Goal: Use online tool/utility: Utilize a website feature to perform a specific function

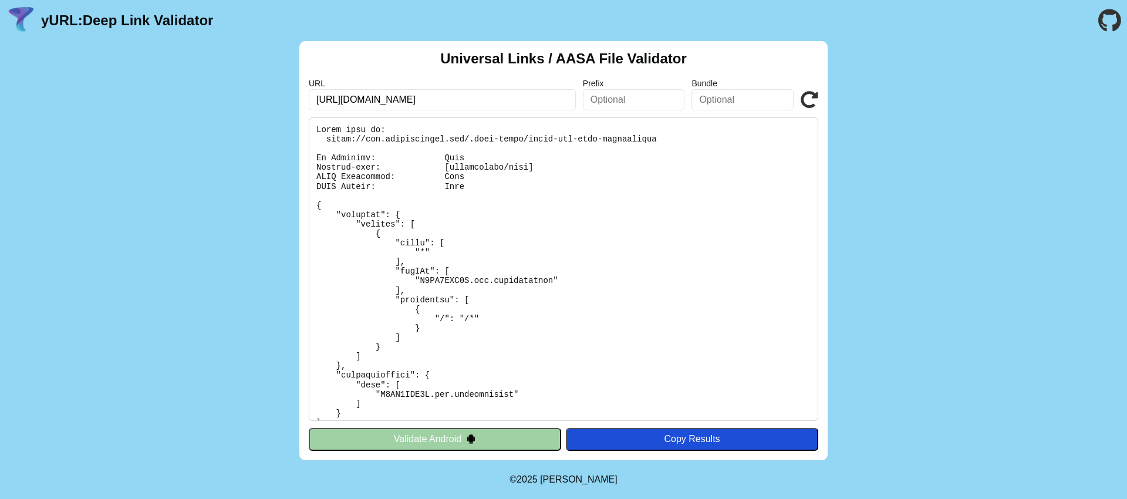
scroll to position [161, 0]
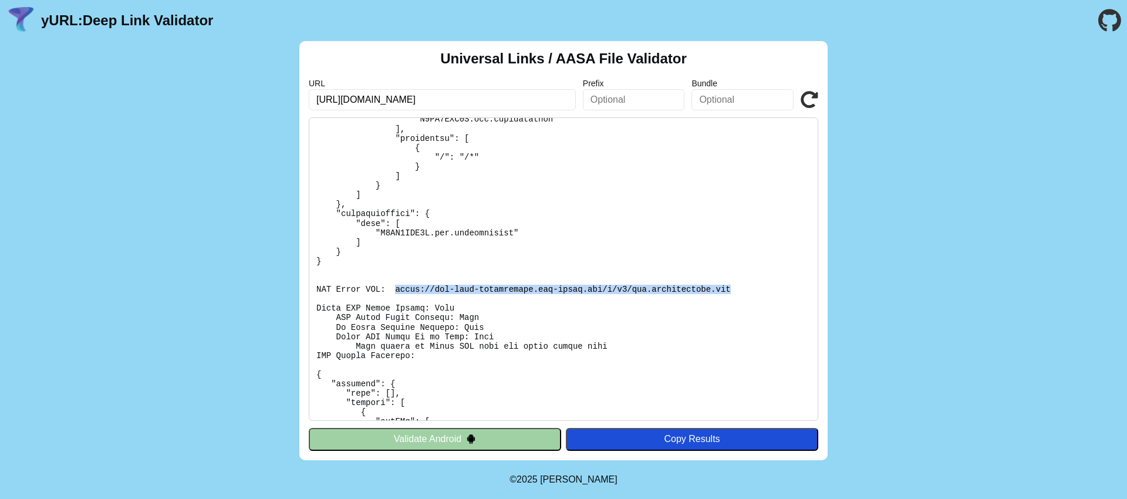
click at [812, 99] on icon at bounding box center [809, 100] width 18 height 18
